Goal: Find specific page/section: Find specific page/section

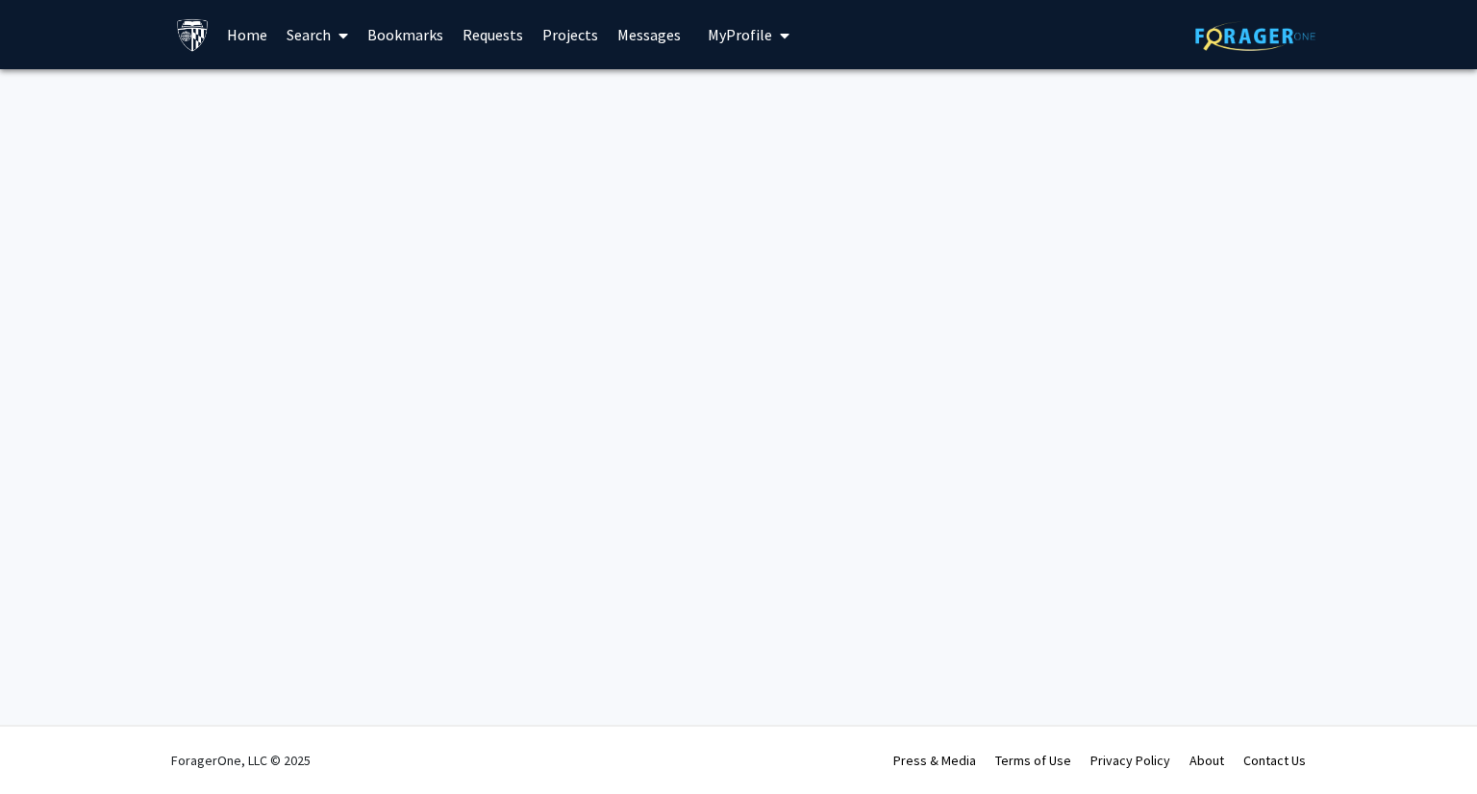
click at [1240, 25] on img at bounding box center [1255, 36] width 120 height 30
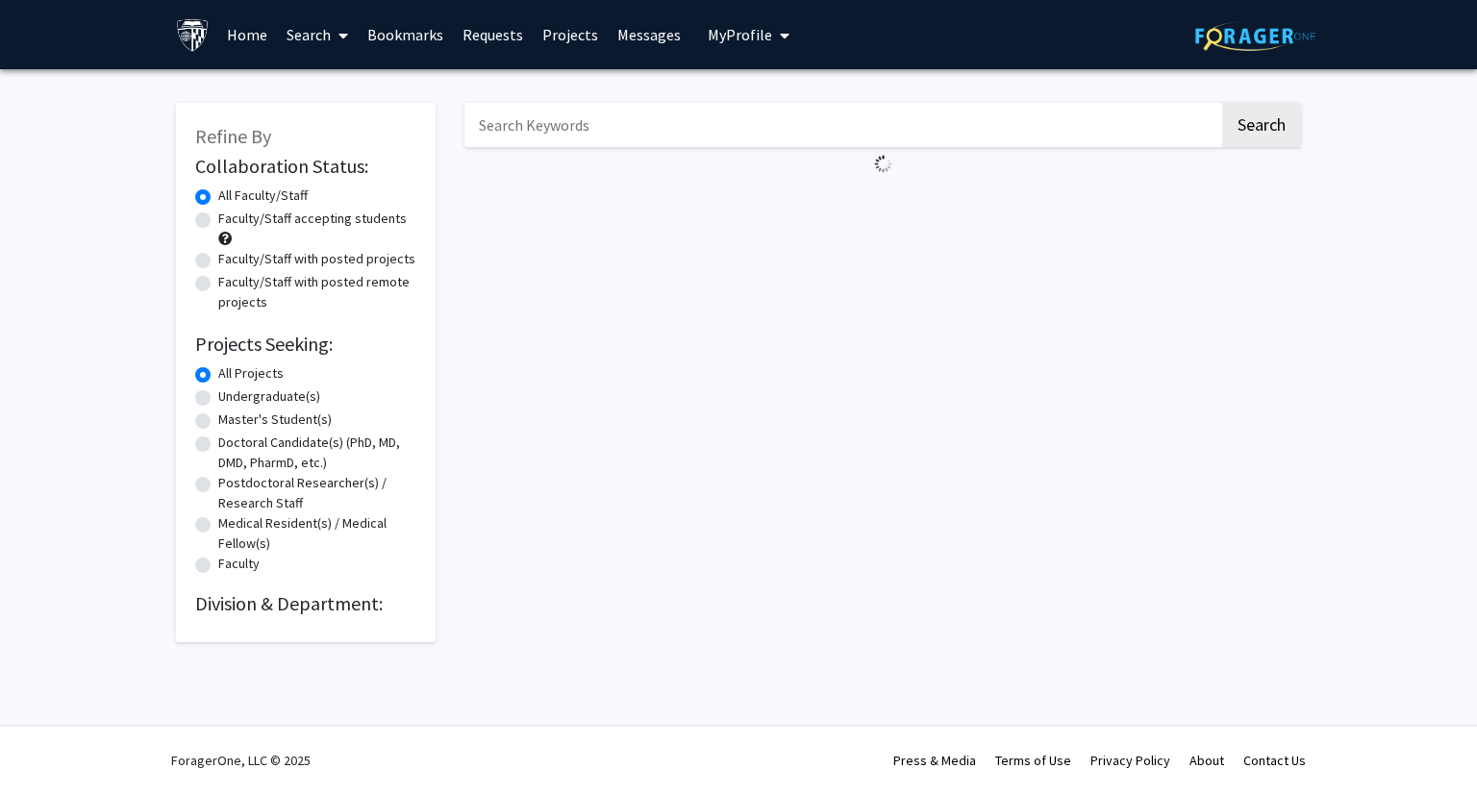
click at [399, 35] on link "Bookmarks" at bounding box center [405, 34] width 95 height 67
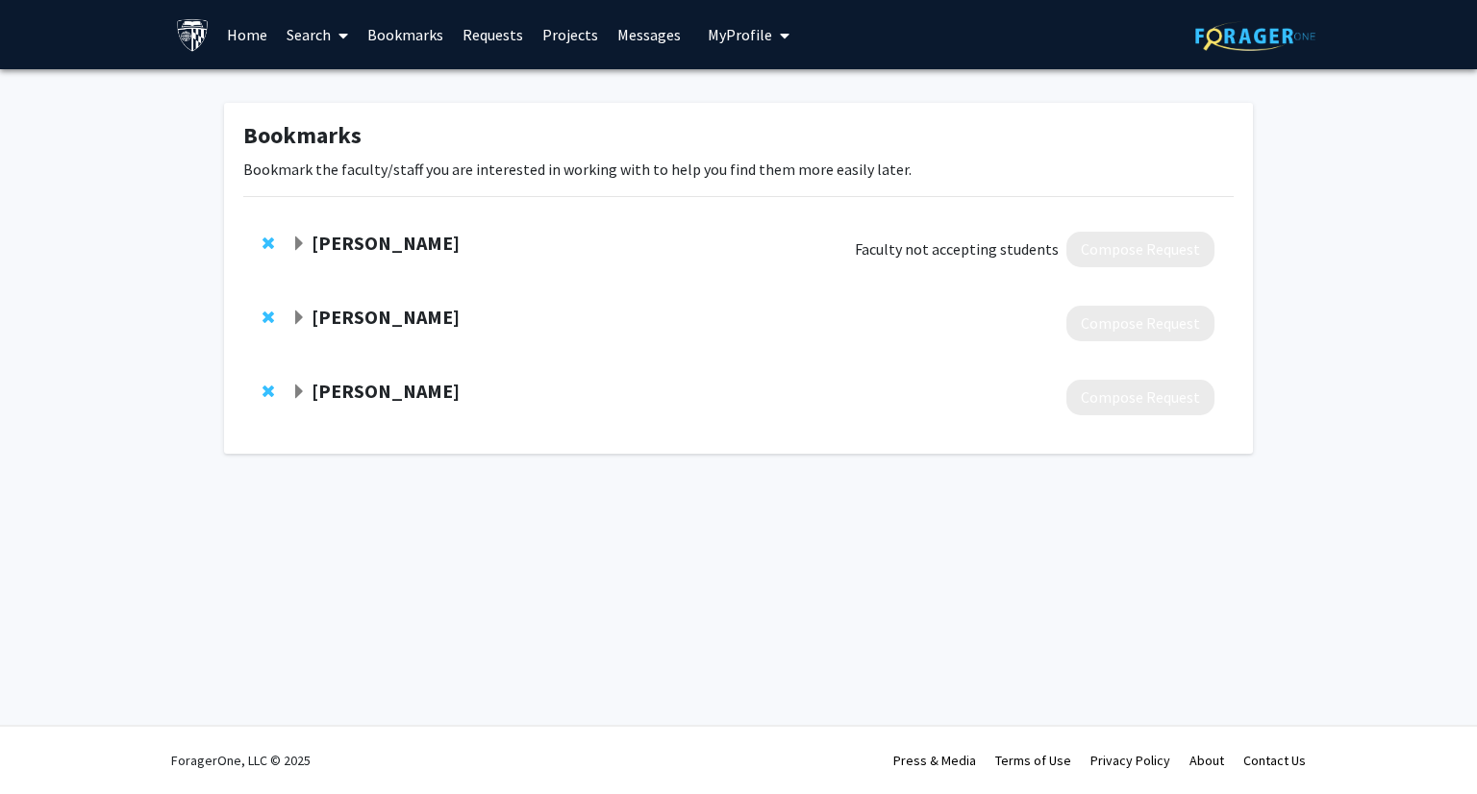
click at [300, 240] on span "Expand Louis Whitcomb Bookmark" at bounding box center [298, 244] width 15 height 15
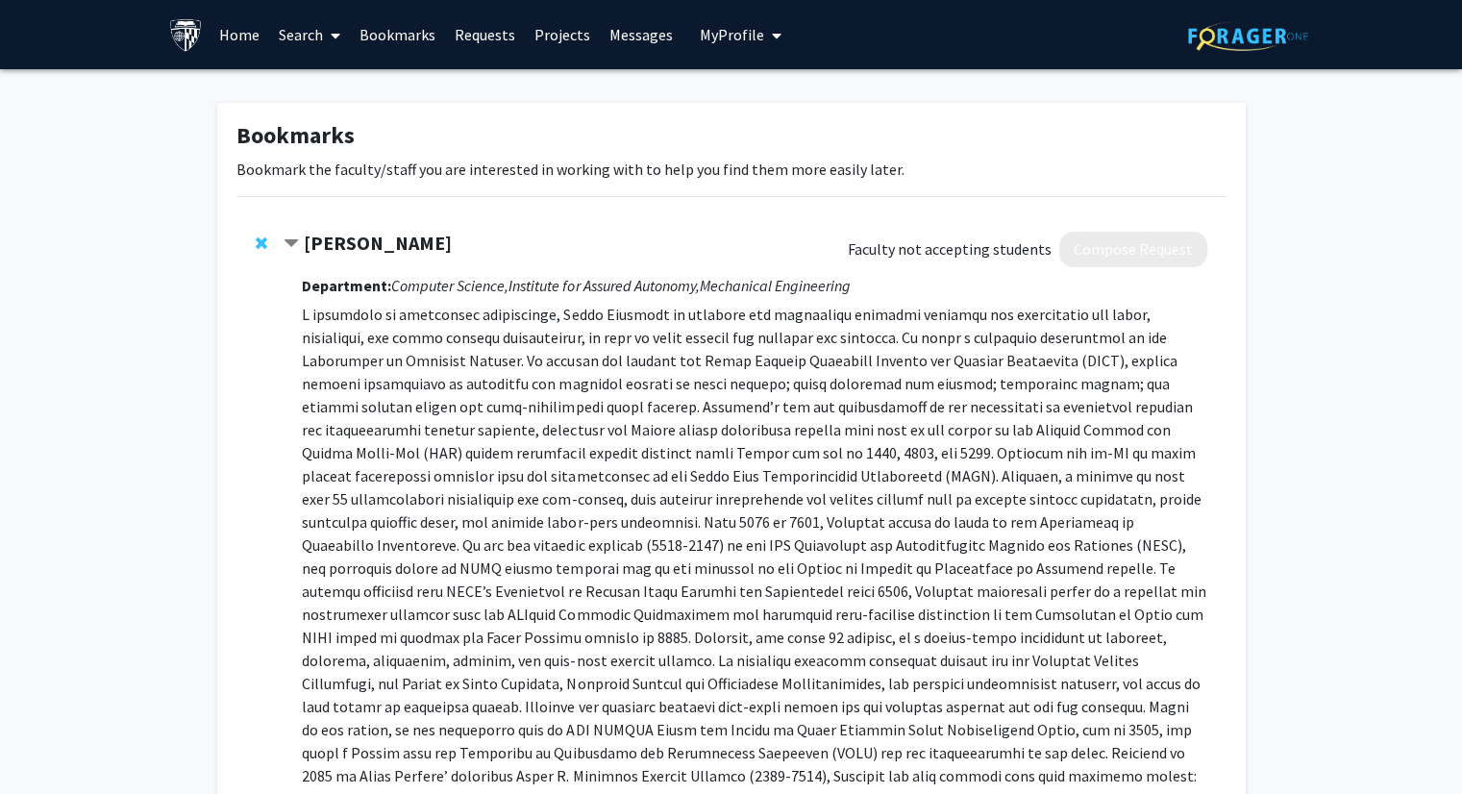
click at [325, 241] on strong "[PERSON_NAME]" at bounding box center [378, 243] width 148 height 24
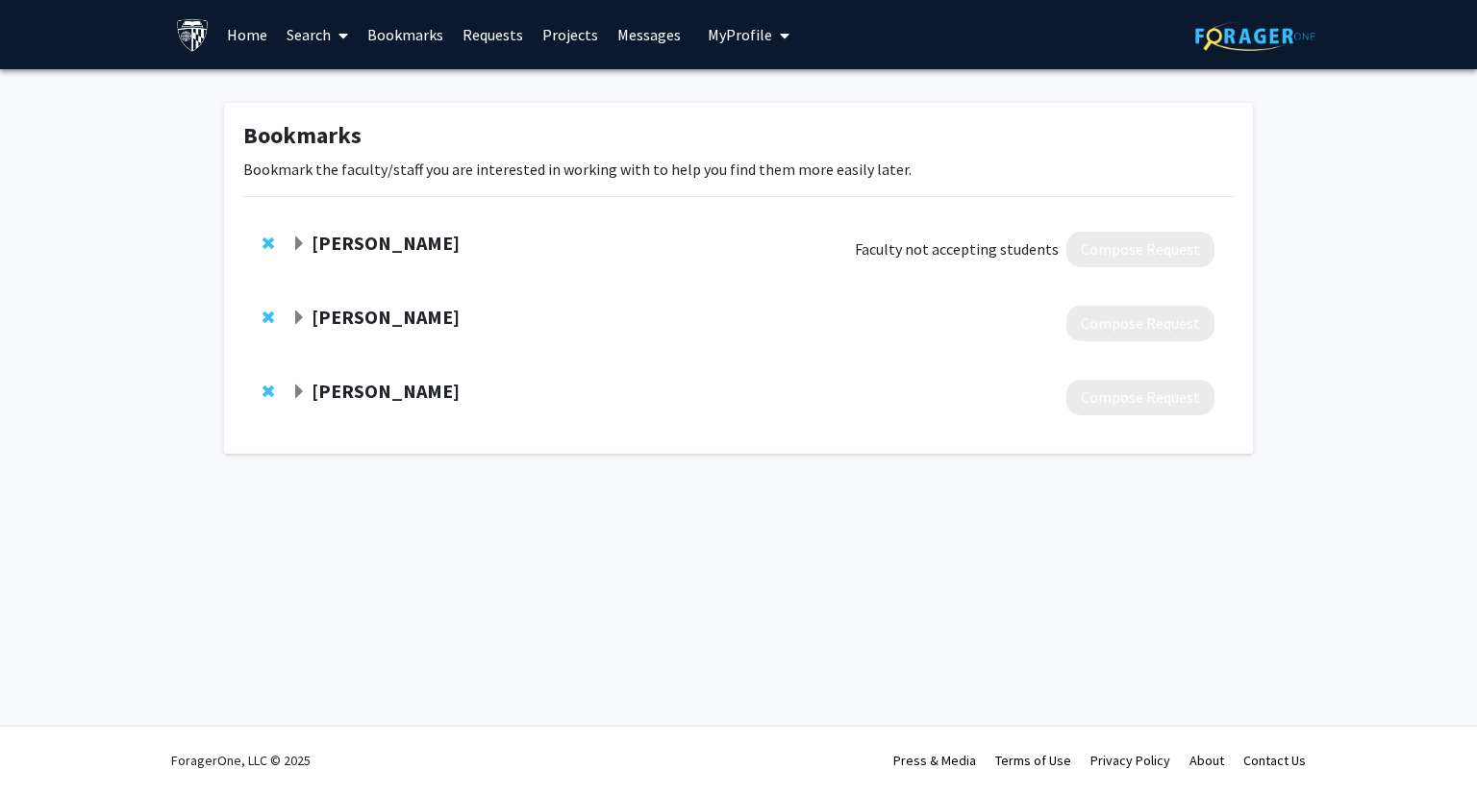
click at [325, 241] on strong "[PERSON_NAME]" at bounding box center [386, 243] width 148 height 24
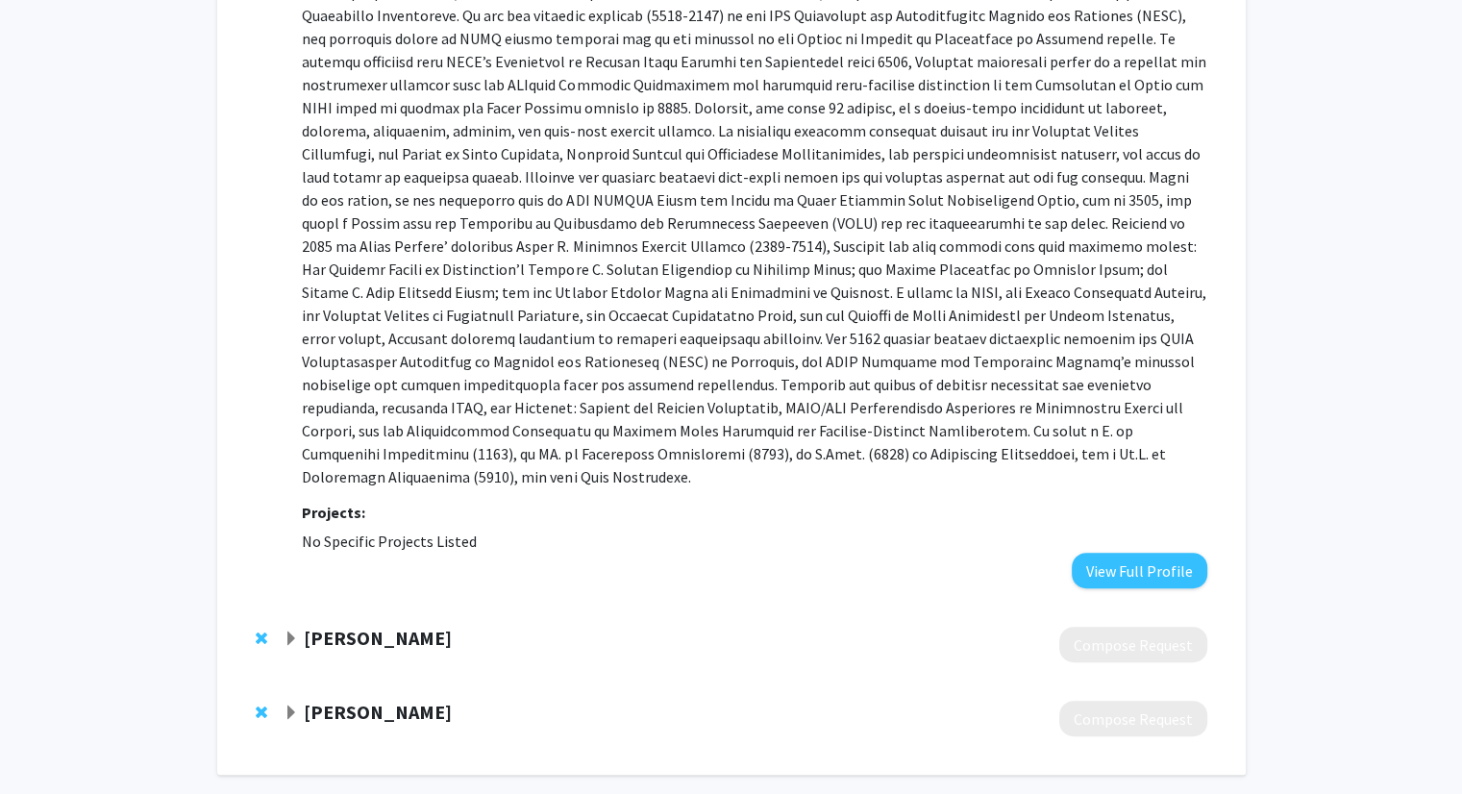
scroll to position [531, 0]
click at [1161, 552] on button "View Full Profile" at bounding box center [1140, 570] width 136 height 36
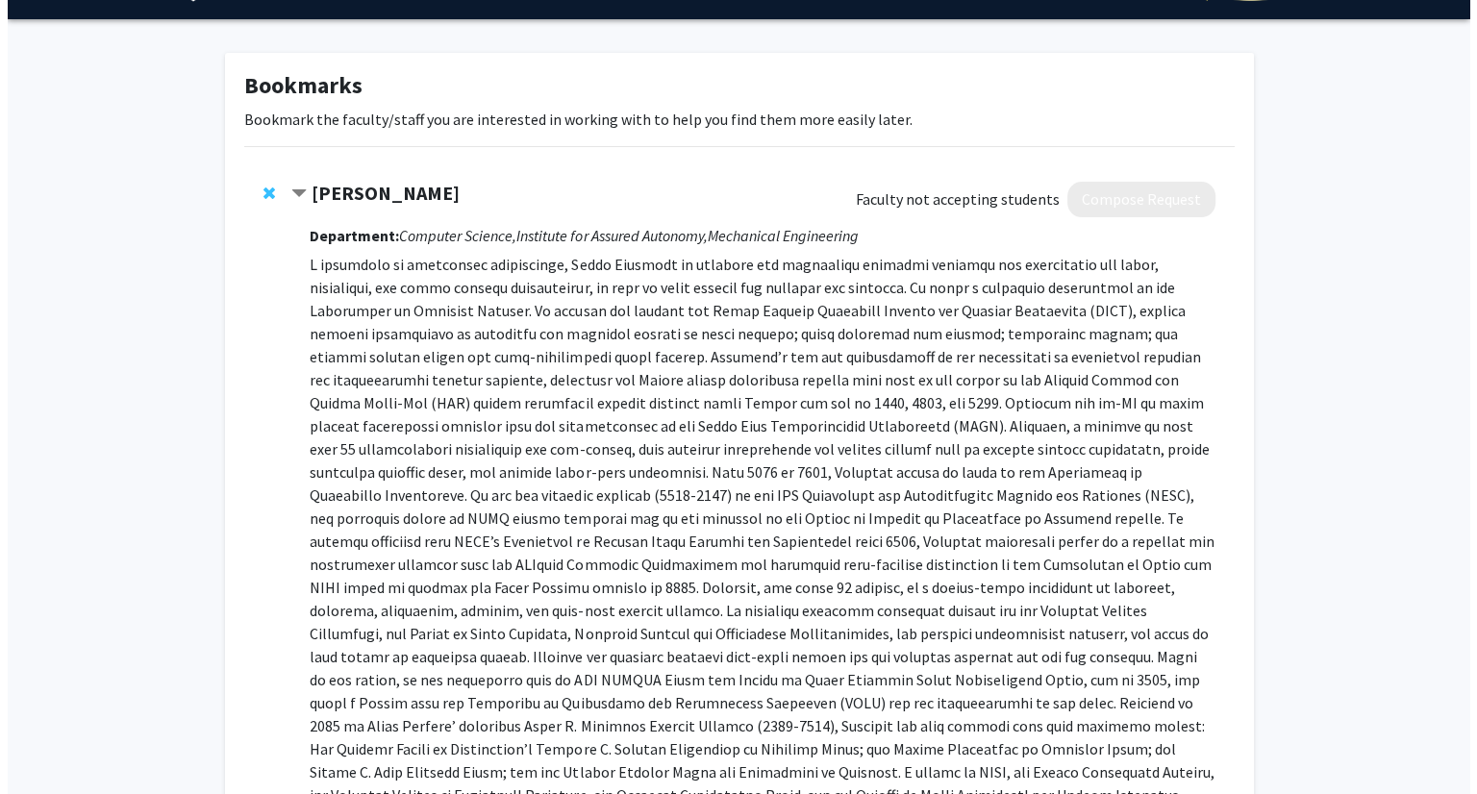
scroll to position [0, 0]
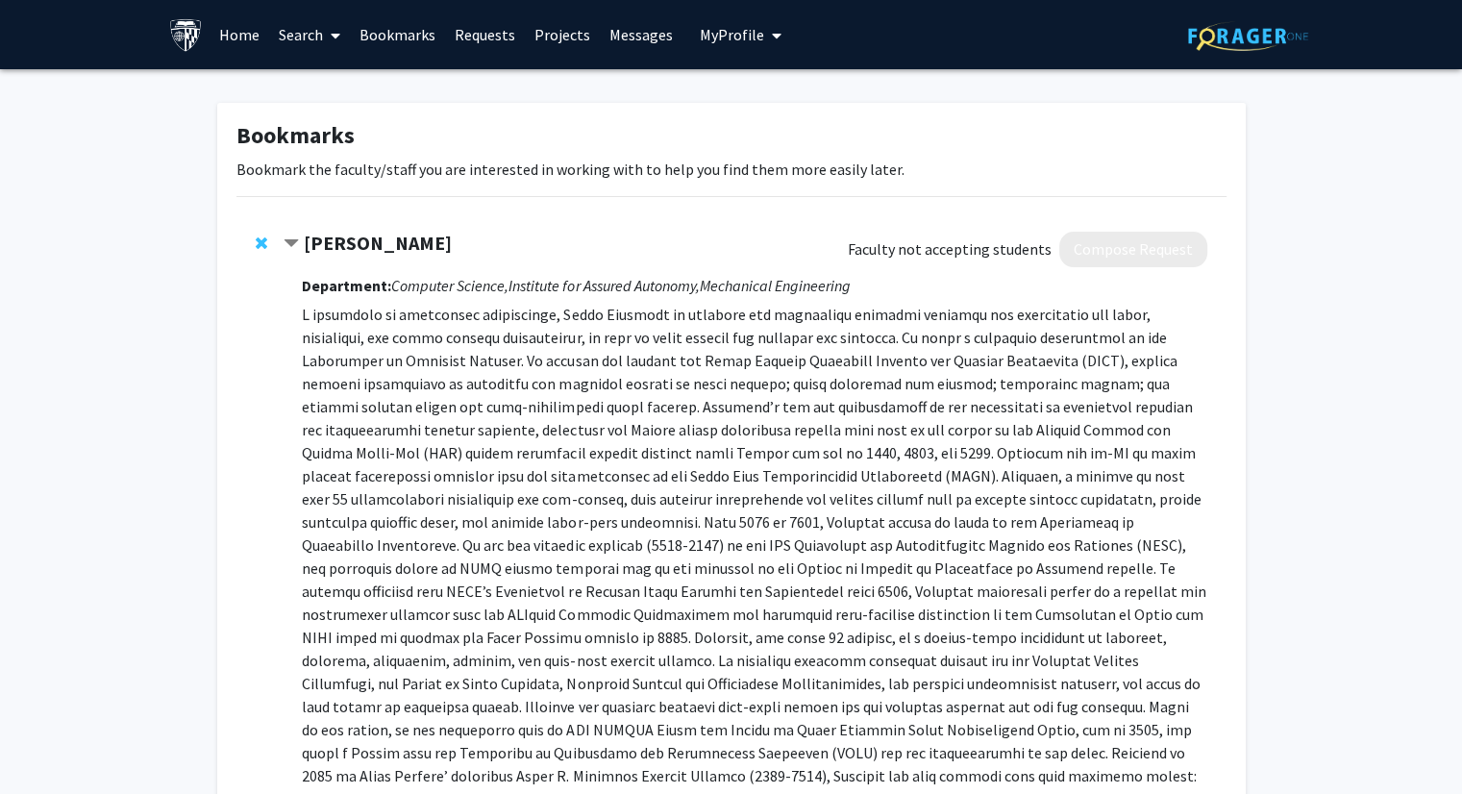
click at [1214, 43] on img at bounding box center [1248, 36] width 120 height 30
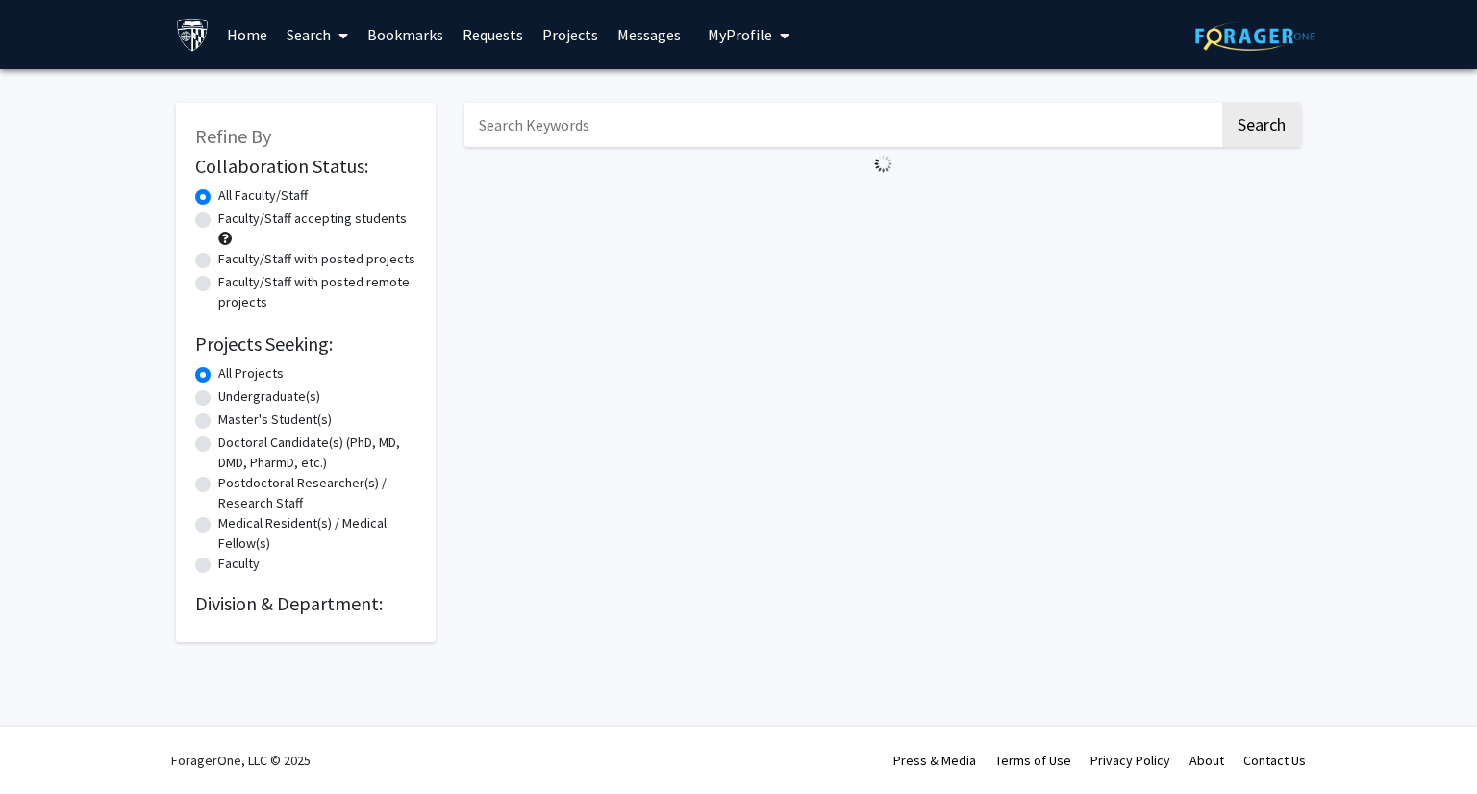
click at [569, 124] on input "Search Keywords" at bounding box center [841, 125] width 755 height 44
click at [1222, 103] on button "Search" at bounding box center [1261, 125] width 79 height 44
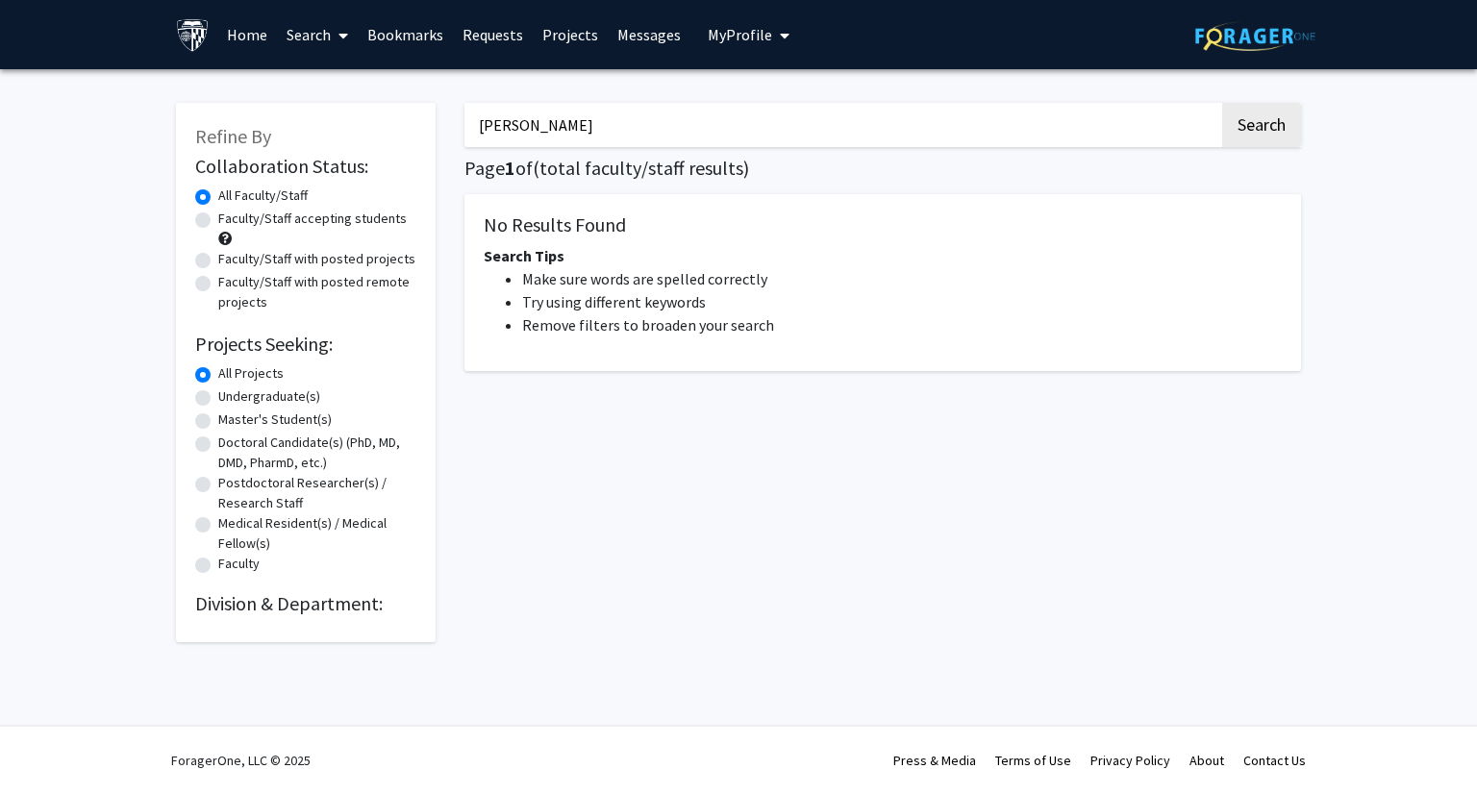
click at [516, 128] on input "[PERSON_NAME]" at bounding box center [841, 125] width 755 height 44
type input "[PERSON_NAME]"
click at [1222, 103] on button "Search" at bounding box center [1261, 125] width 79 height 44
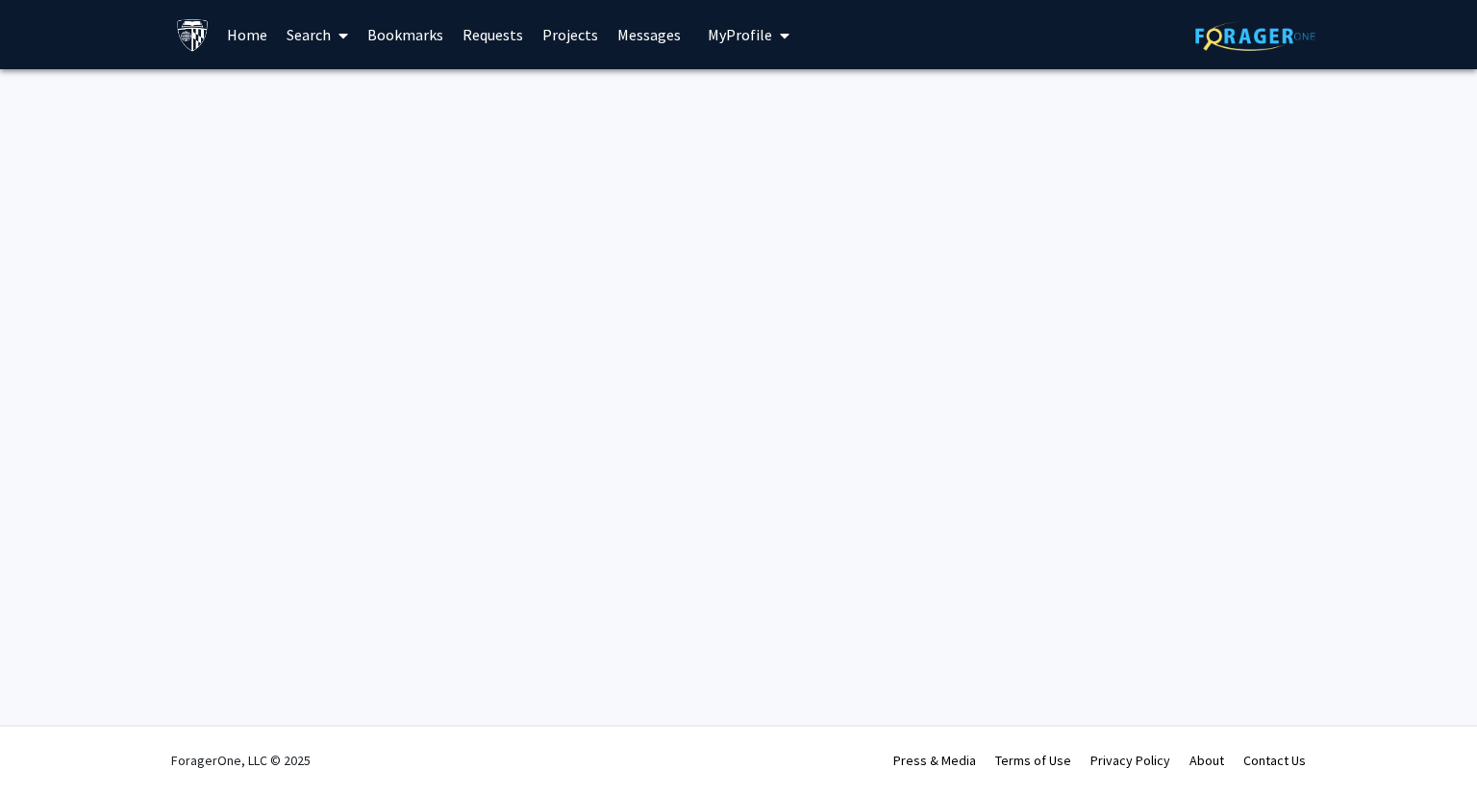
click at [192, 26] on img at bounding box center [193, 35] width 34 height 34
